Goal: Task Accomplishment & Management: Manage account settings

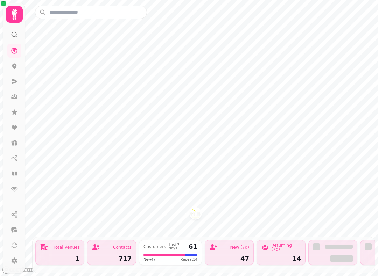
click at [12, 97] on icon at bounding box center [14, 96] width 7 height 7
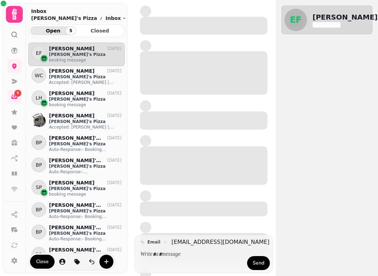
scroll to position [228, 96]
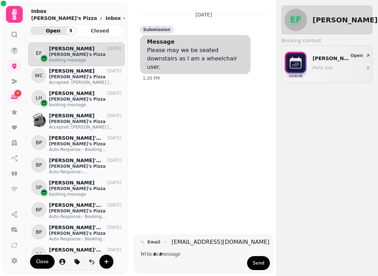
click at [15, 31] on icon at bounding box center [14, 34] width 7 height 7
click at [12, 48] on icon at bounding box center [14, 50] width 7 height 7
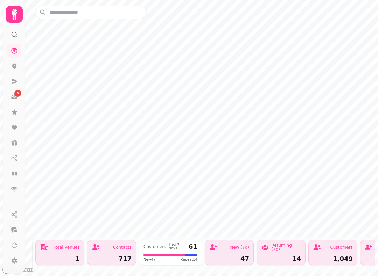
click at [14, 100] on icon at bounding box center [14, 96] width 7 height 7
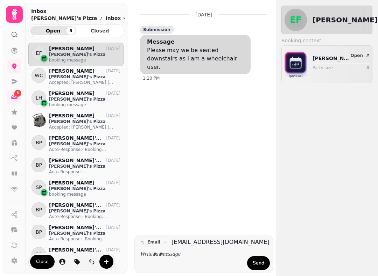
scroll to position [0, 0]
click at [377, 135] on div "EF [PERSON_NAME] 0 Visits Booking context QAVBLMB [PERSON_NAME]'s Pizza Party s…" at bounding box center [327, 138] width 102 height 276
click at [12, 51] on icon at bounding box center [14, 51] width 6 height 6
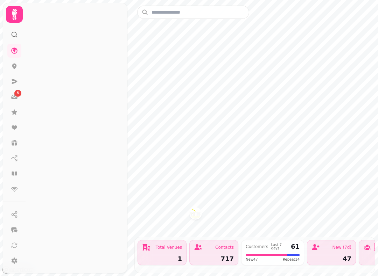
click at [14, 15] on icon at bounding box center [14, 14] width 14 height 14
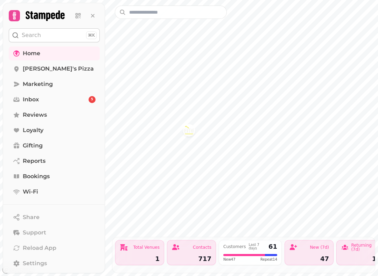
click at [11, 19] on icon at bounding box center [14, 16] width 10 height 10
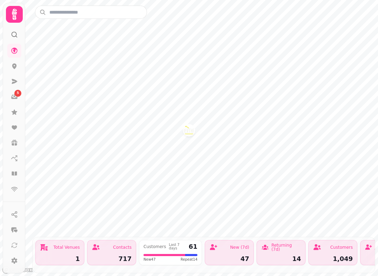
click at [14, 9] on icon at bounding box center [14, 14] width 5 height 11
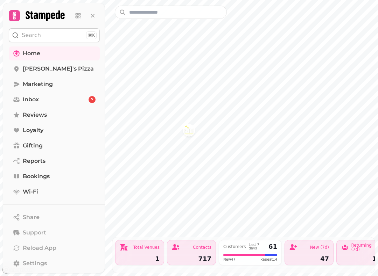
click at [58, 181] on link "Bookings" at bounding box center [54, 177] width 91 height 14
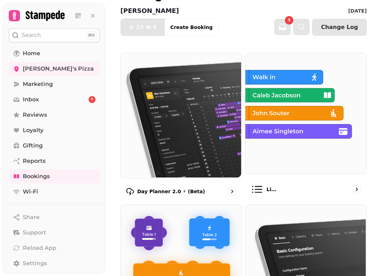
scroll to position [28, 0]
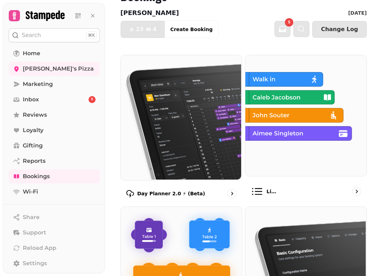
click at [212, 130] on img at bounding box center [180, 117] width 121 height 125
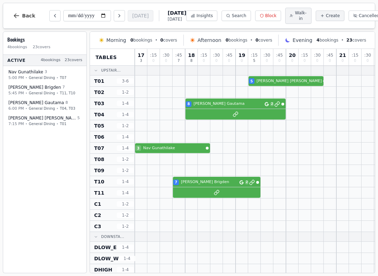
select select "****"
select select "*"
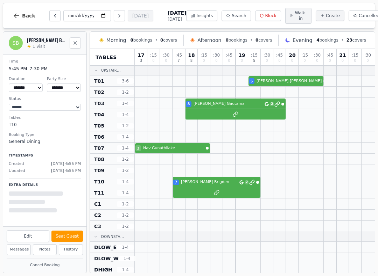
click at [231, 109] on div "8 [PERSON_NAME] 2" at bounding box center [255, 103] width 240 height 11
click at [244, 99] on div at bounding box center [241, 103] width 13 height 11
click at [114, 17] on button "Next day" at bounding box center [119, 15] width 11 height 11
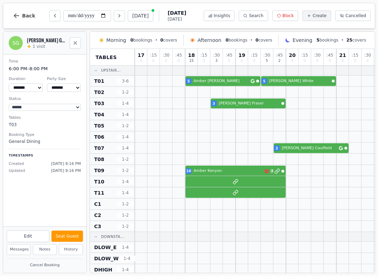
click at [114, 12] on button "Next day" at bounding box center [119, 15] width 11 height 11
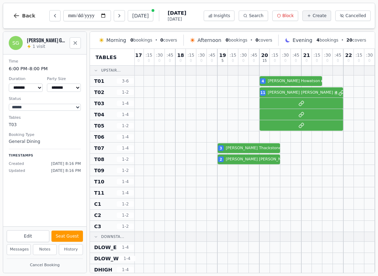
scroll to position [0, 211]
click at [320, 113] on div at bounding box center [148, 114] width 451 height 11
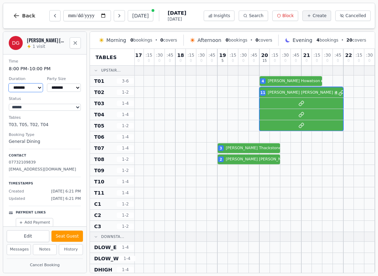
click at [31, 84] on select "******* ******* ****** ****** ****** ****** ******* ****** ******* *******" at bounding box center [26, 88] width 34 height 8
click at [98, 14] on input "**********" at bounding box center [87, 15] width 48 height 11
click at [116, 17] on icon "Next day" at bounding box center [119, 16] width 6 height 6
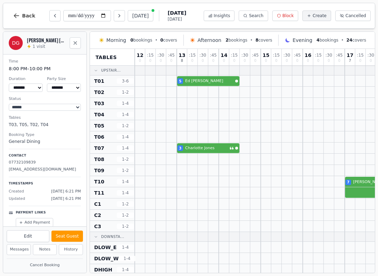
scroll to position [0, 0]
click at [114, 12] on button "Next day" at bounding box center [119, 15] width 11 height 11
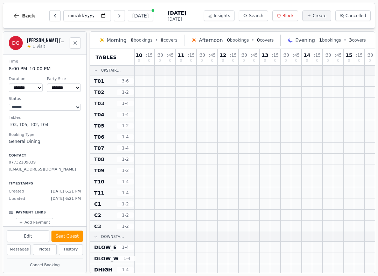
scroll to position [0, 229]
click at [52, 17] on icon "Previous day" at bounding box center [55, 16] width 6 height 6
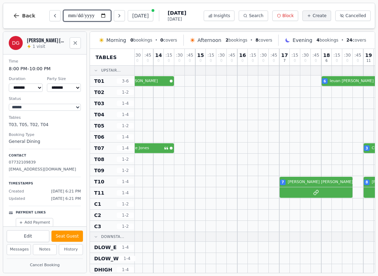
click at [80, 17] on input "**********" at bounding box center [87, 15] width 48 height 11
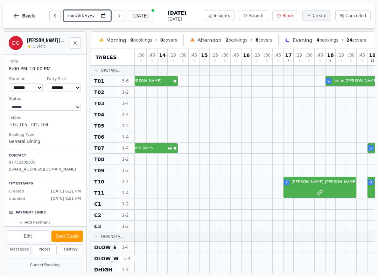
scroll to position [0, 61]
type input "**********"
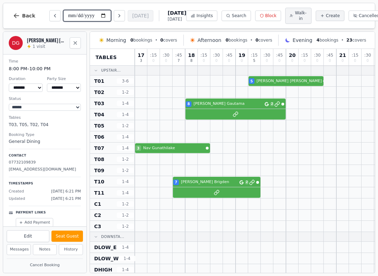
scroll to position [0, 0]
